Goal: Navigation & Orientation: Find specific page/section

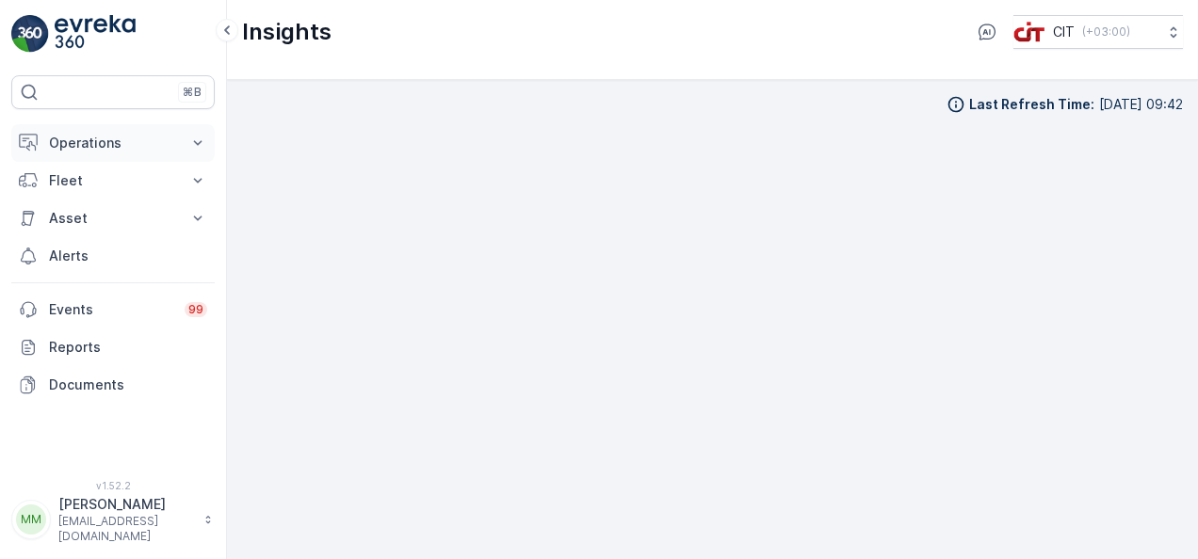
click at [154, 141] on p "Operations" at bounding box center [113, 143] width 128 height 19
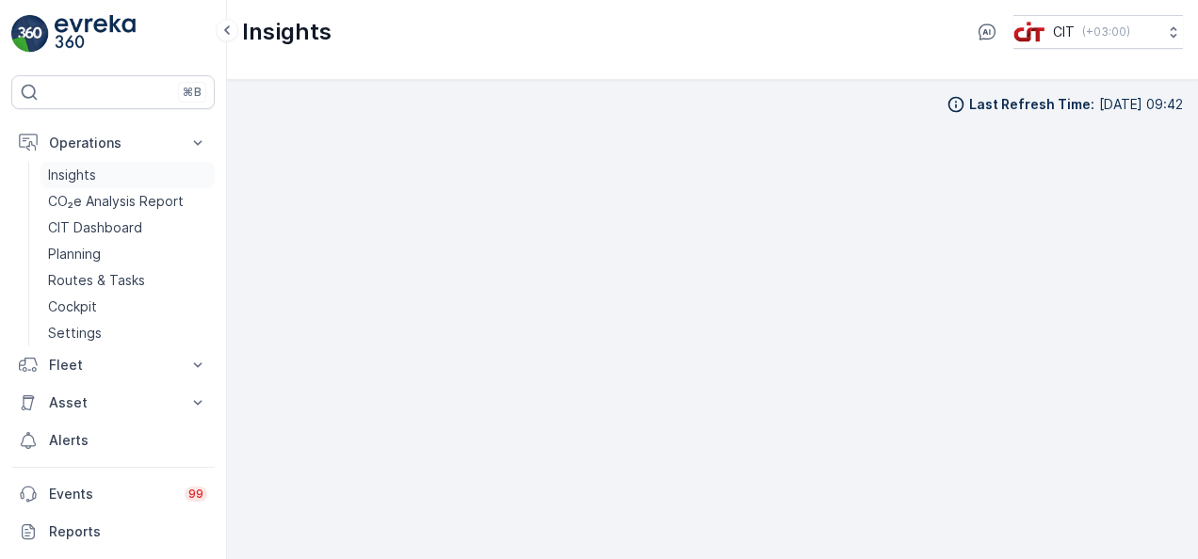
click at [129, 173] on link "Insights" at bounding box center [127, 175] width 174 height 26
click at [169, 151] on button "Operations" at bounding box center [112, 143] width 203 height 38
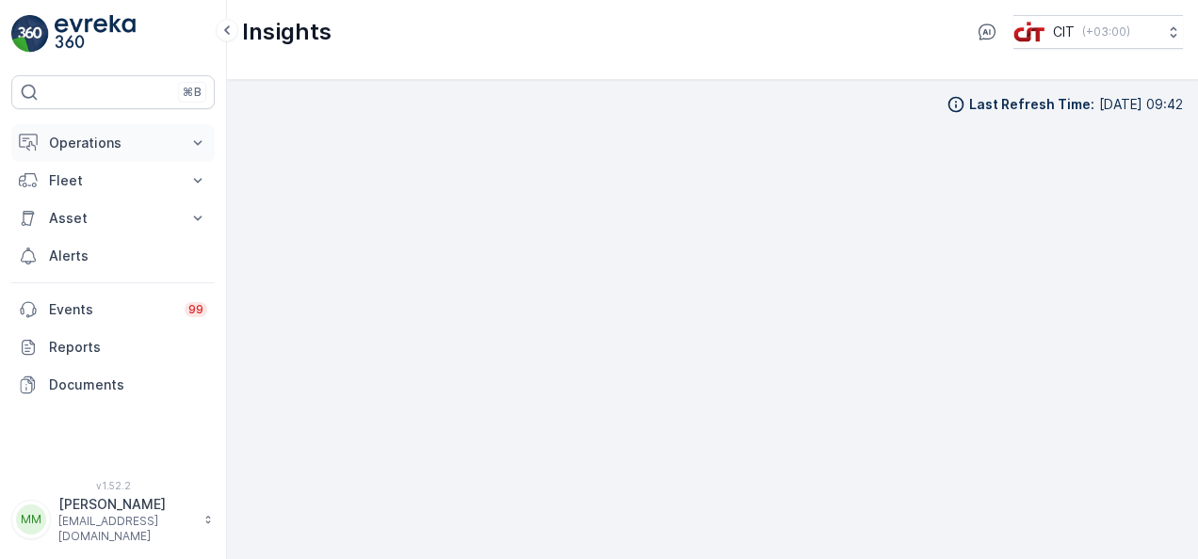
click at [169, 151] on button "Operations" at bounding box center [112, 143] width 203 height 38
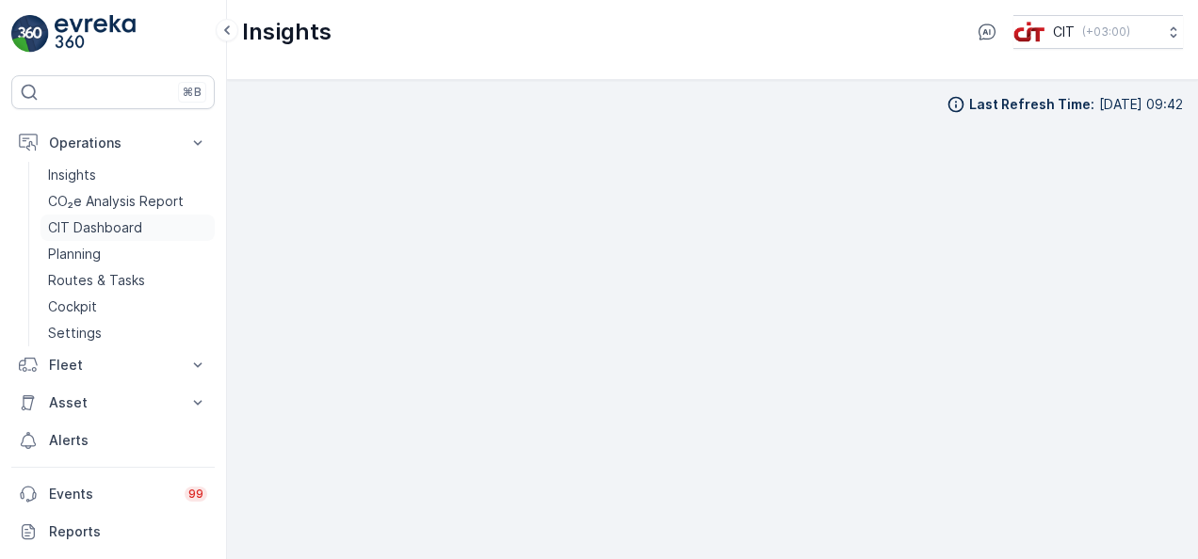
click at [127, 224] on p "CIT Dashboard" at bounding box center [95, 227] width 94 height 19
click at [127, 183] on link "Insights" at bounding box center [127, 175] width 174 height 26
click at [129, 166] on link "Insights" at bounding box center [127, 175] width 174 height 26
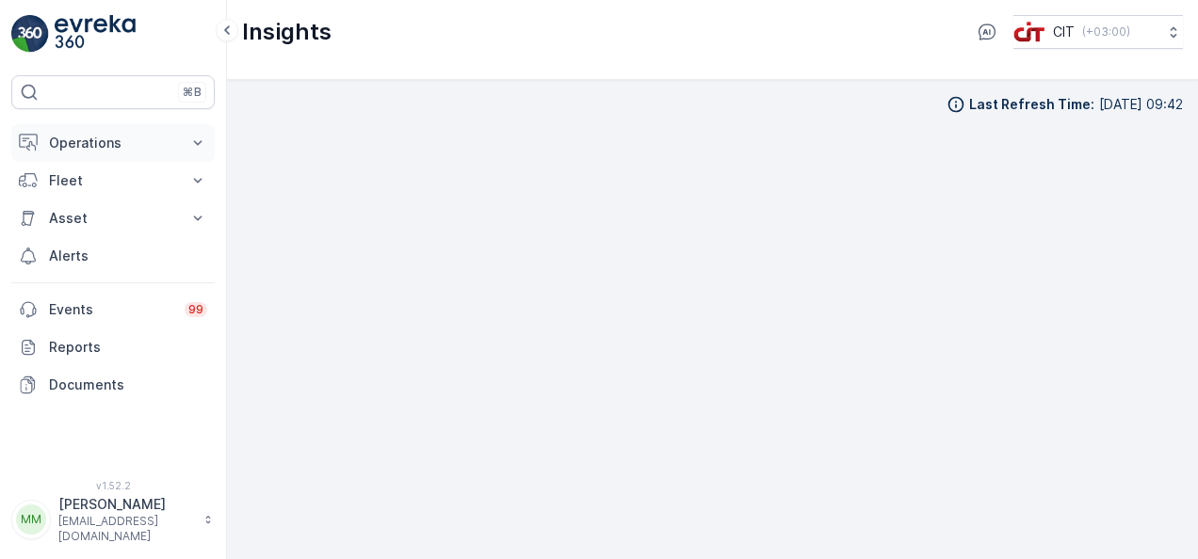
click at [149, 152] on button "Operations" at bounding box center [112, 143] width 203 height 38
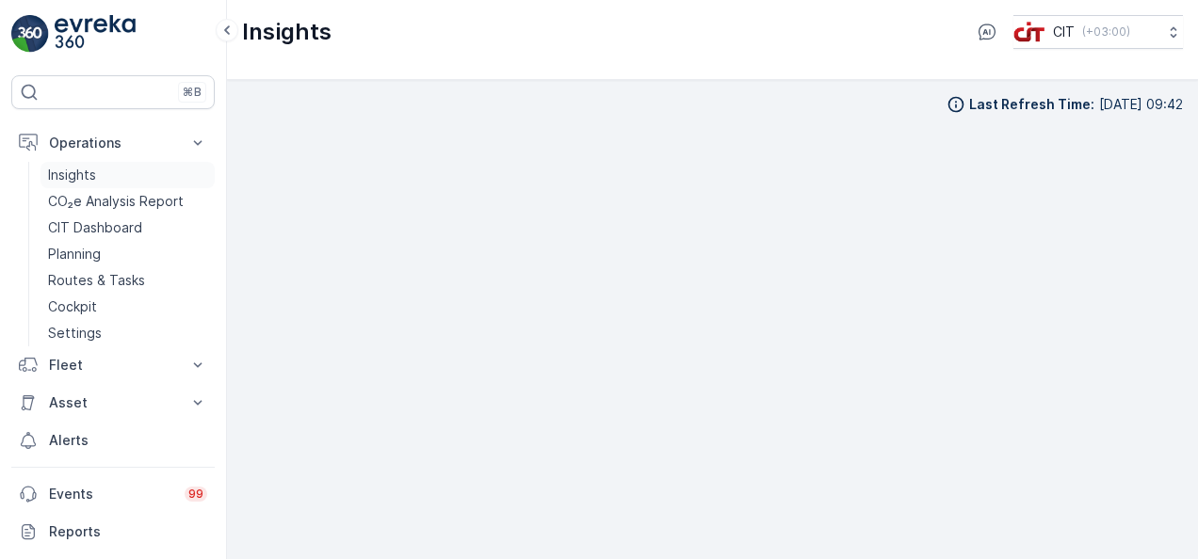
click at [145, 181] on link "Insights" at bounding box center [127, 175] width 174 height 26
